Goal: Find specific page/section: Find specific page/section

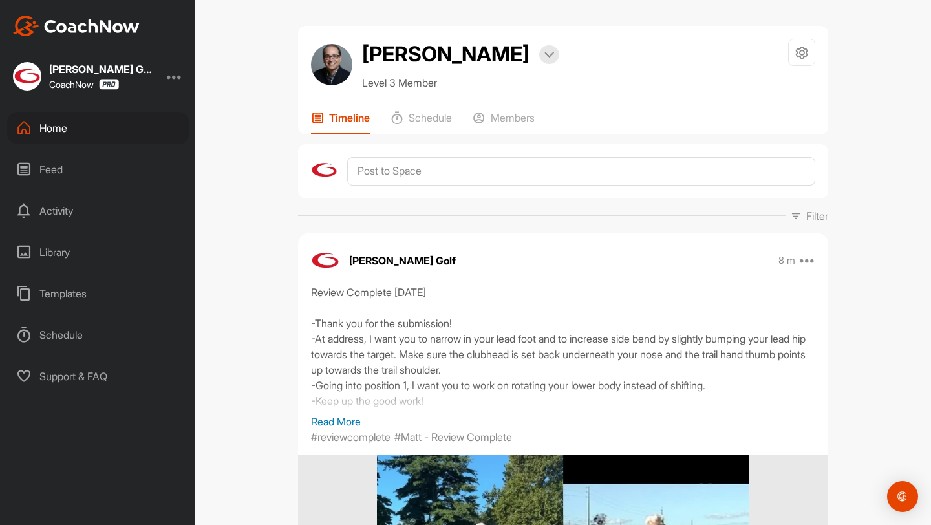
click at [329, 421] on p "Read More" at bounding box center [563, 422] width 505 height 16
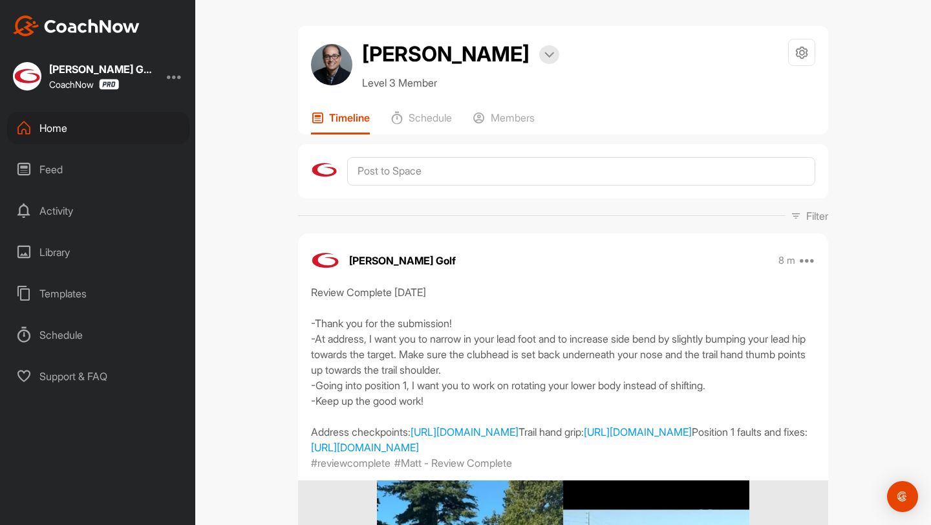
click at [146, 129] on div "Home" at bounding box center [98, 128] width 182 height 32
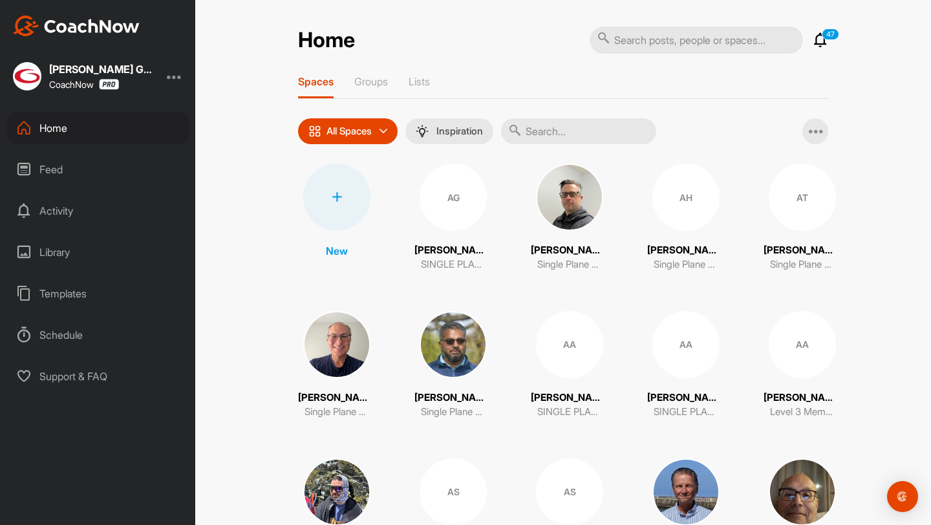
click at [616, 139] on input "text" at bounding box center [578, 131] width 155 height 26
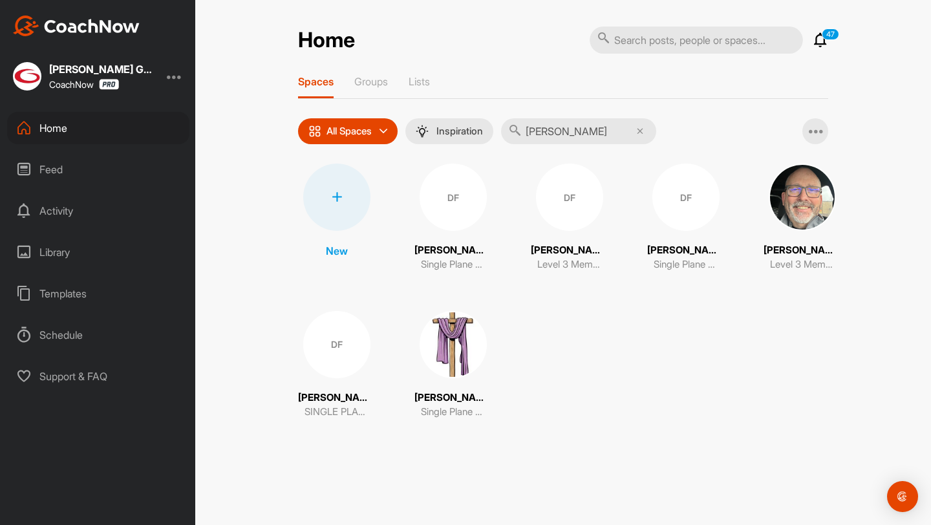
type input "david f"
click at [406, 367] on div "New DF David Faucette Single Plane Anywhere Student DF David Fisk Level 3 Membe…" at bounding box center [563, 292] width 530 height 256
click at [452, 362] on img at bounding box center [453, 344] width 67 height 67
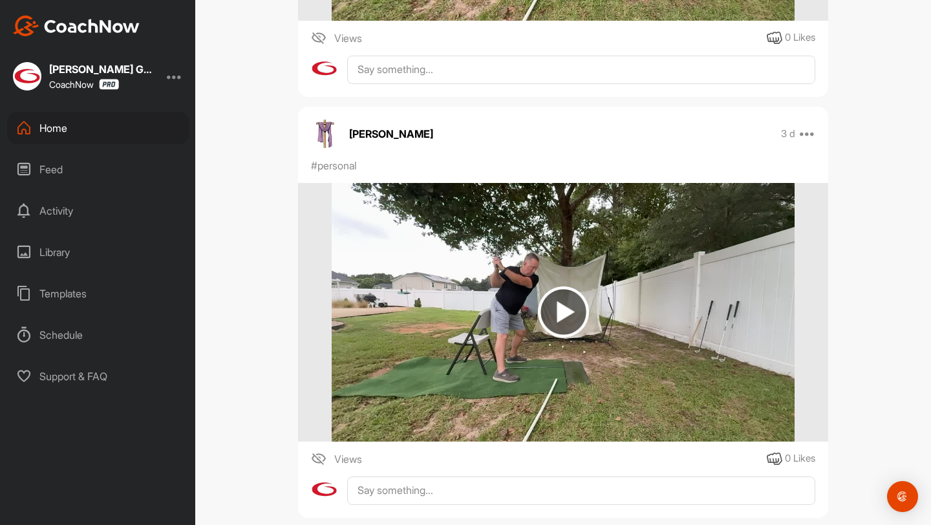
scroll to position [3946, 0]
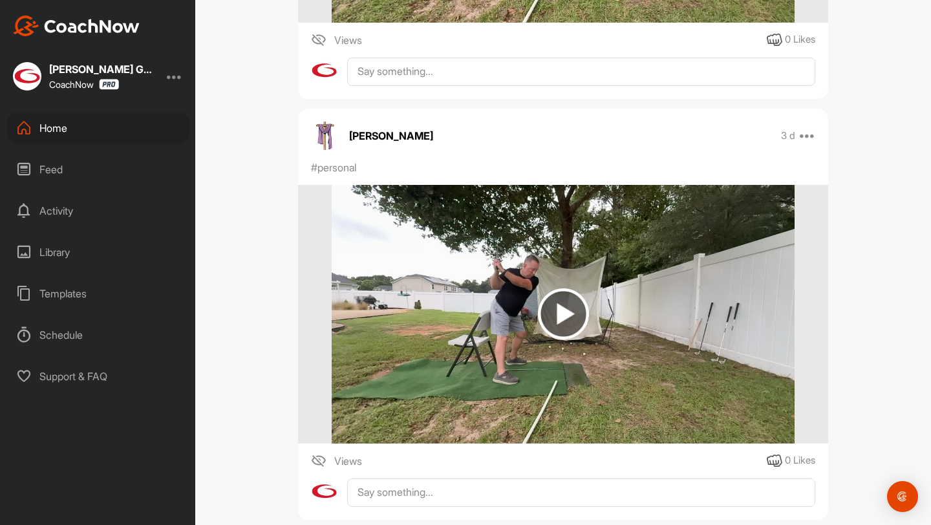
click at [92, 123] on div "Home" at bounding box center [98, 128] width 182 height 32
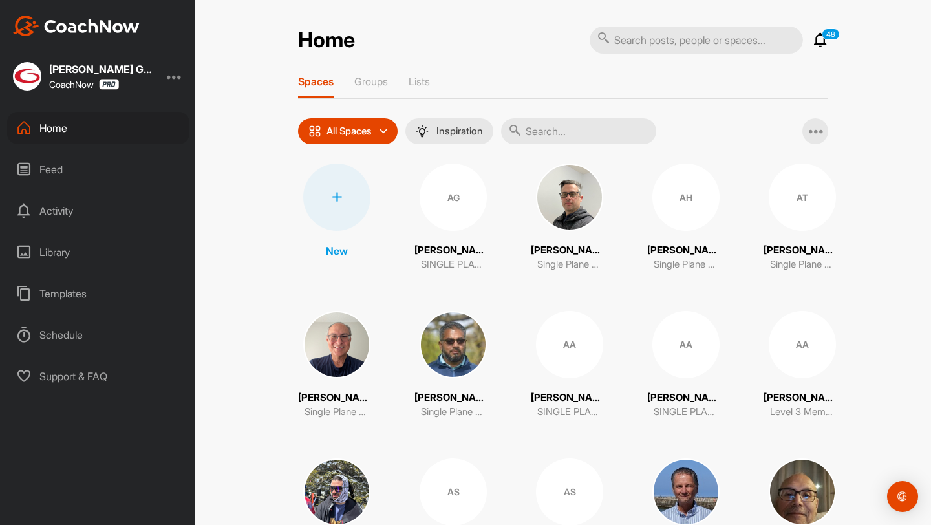
click at [604, 138] on input "text" at bounding box center [578, 131] width 155 height 26
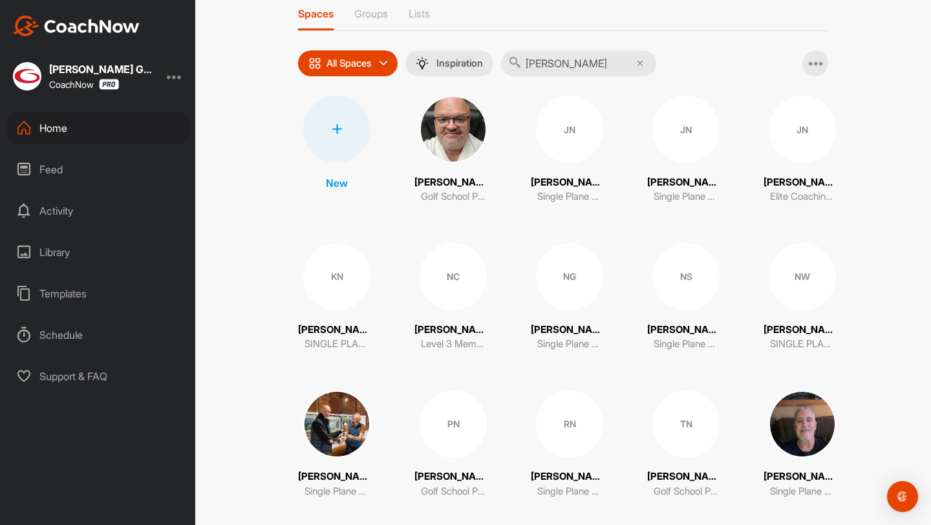
scroll to position [84, 0]
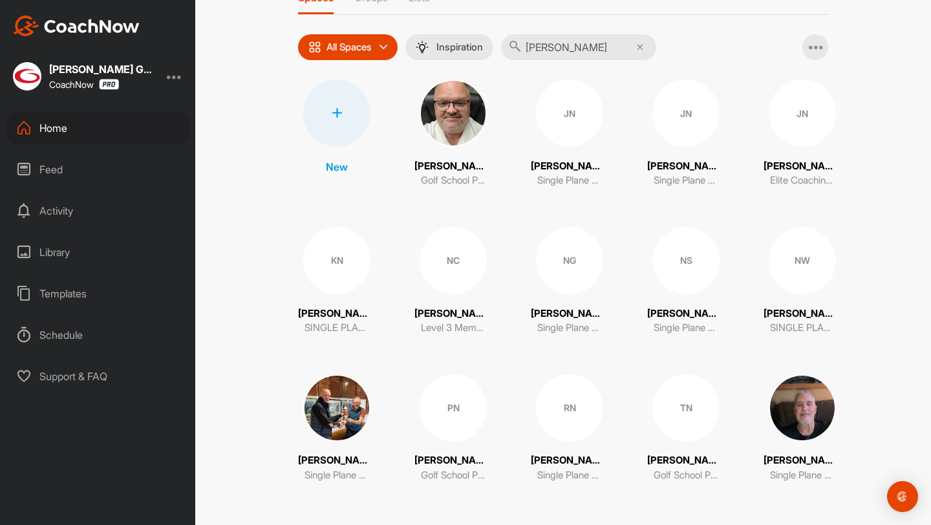
type input "nichol"
click at [816, 428] on img at bounding box center [802, 408] width 67 height 67
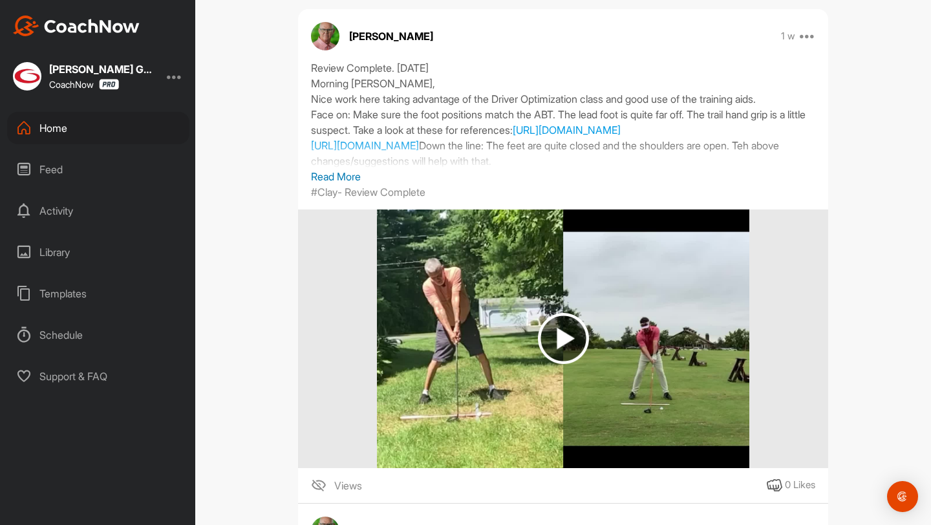
scroll to position [1099, 0]
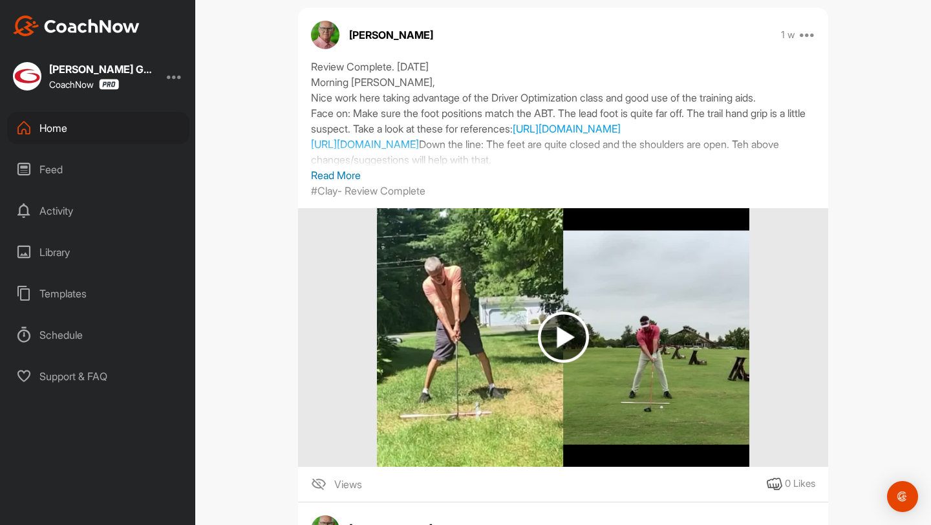
click at [332, 183] on p "Read More" at bounding box center [563, 176] width 505 height 16
